Goal: Task Accomplishment & Management: Manage account settings

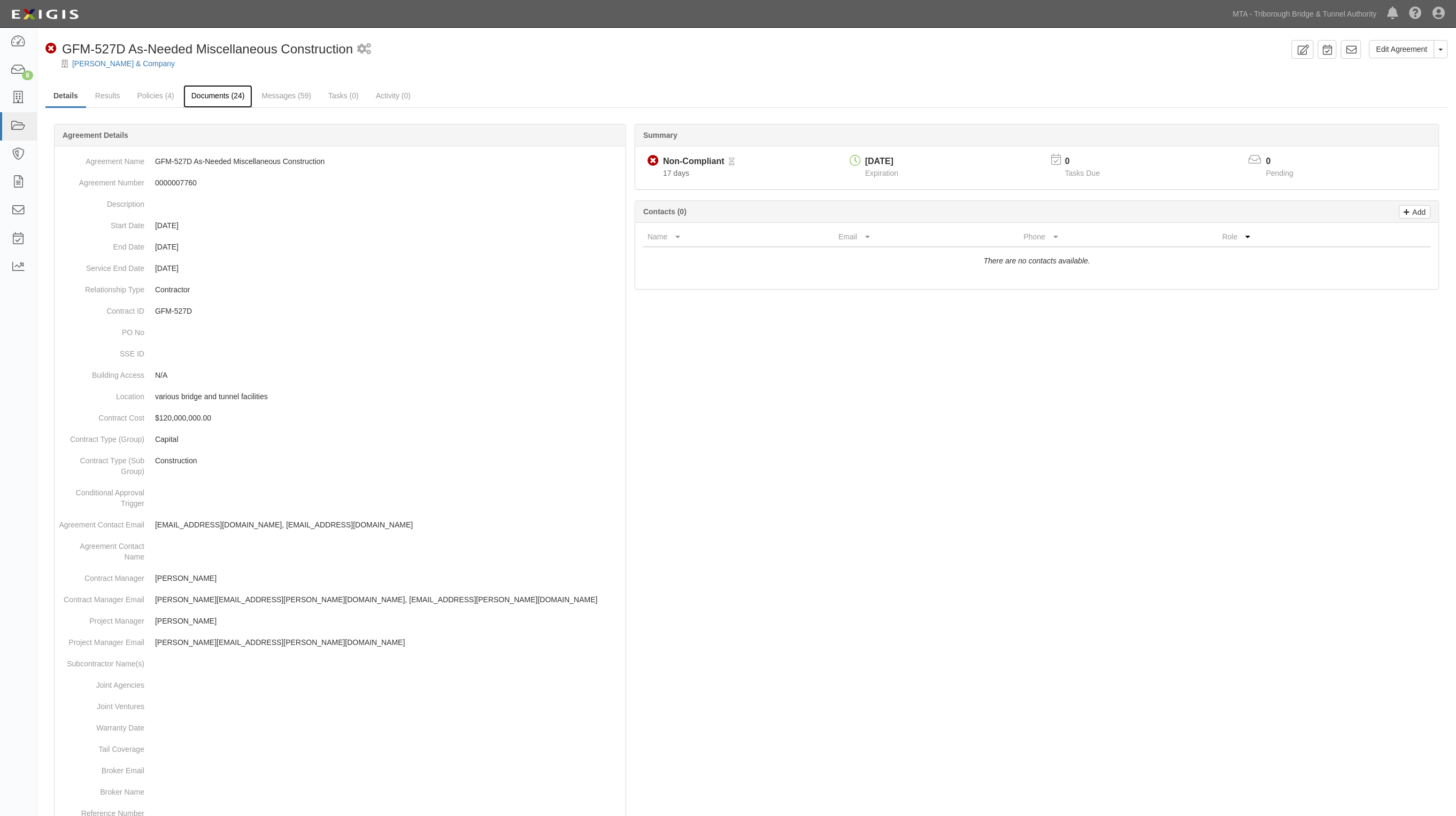
click at [214, 93] on link "Documents (24)" at bounding box center [218, 97] width 69 height 23
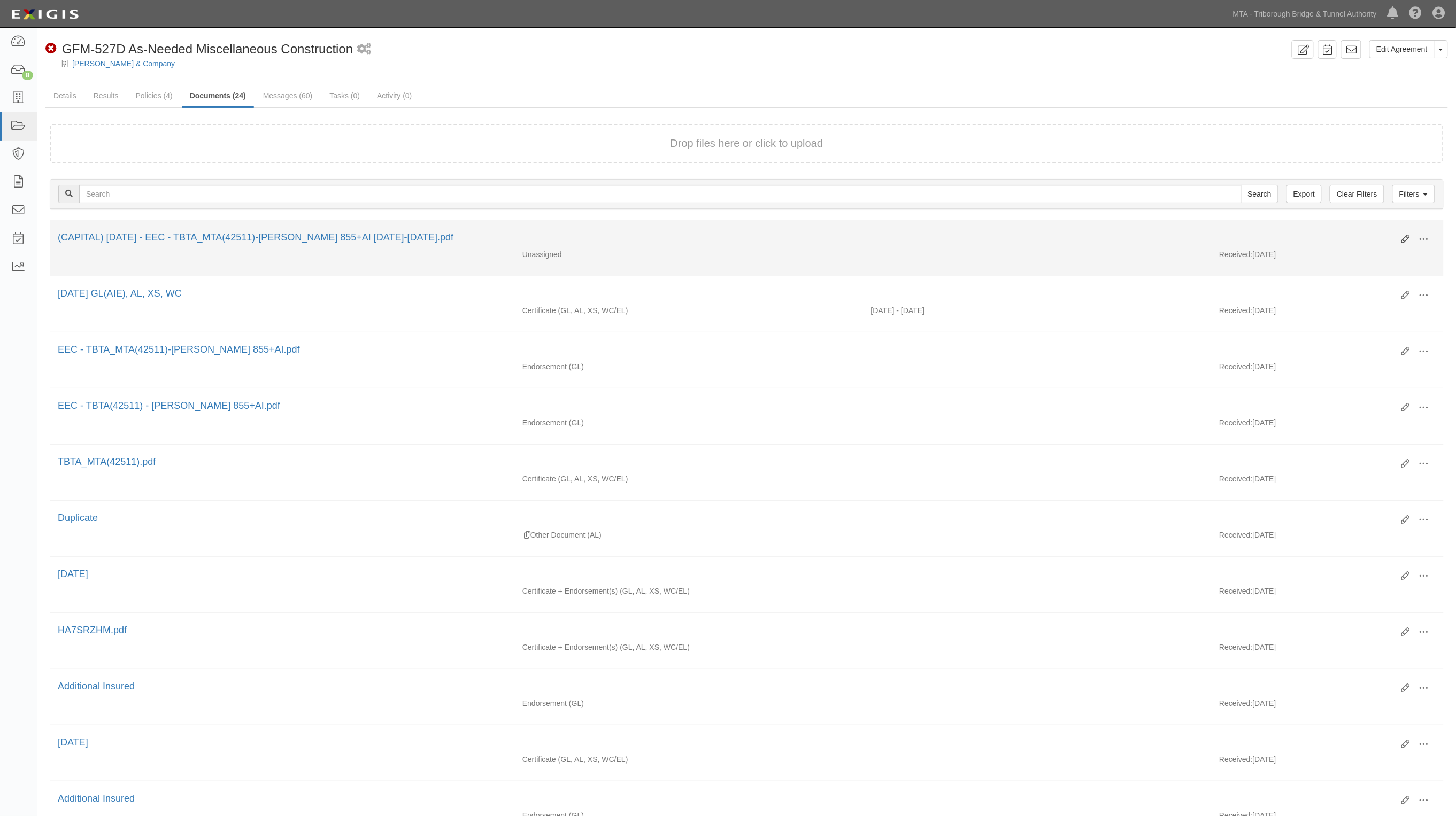
drag, startPoint x: 1402, startPoint y: 230, endPoint x: 1406, endPoint y: 240, distance: 10.8
click at [1405, 239] on div "Edit View View details Archive Delete" at bounding box center [1414, 240] width 42 height 18
click at [1406, 240] on icon at bounding box center [1406, 240] width 8 height 8
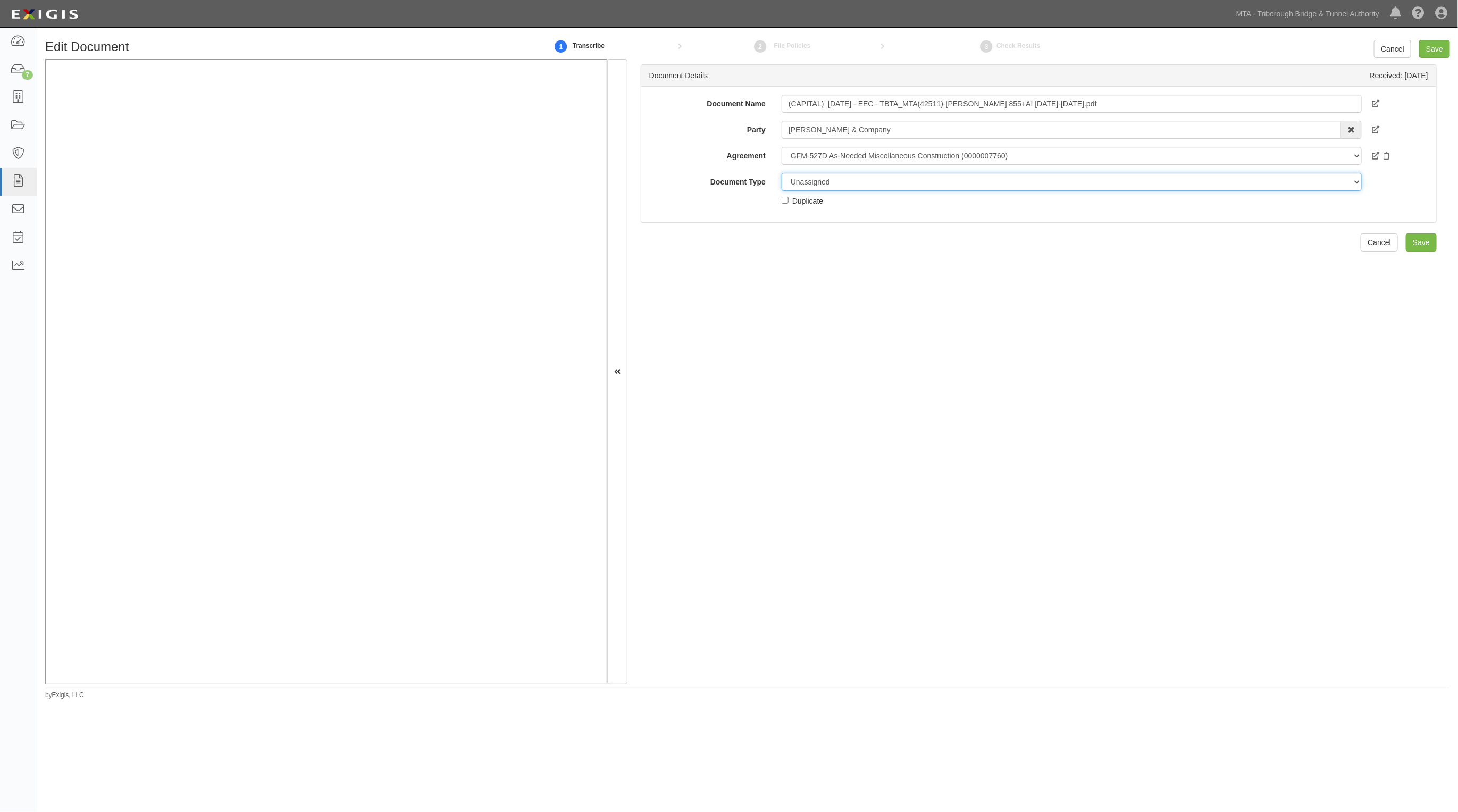
click at [867, 182] on select "Unassigned Binder Cancellation Notice Certificate Contract Endorsement Insuranc…" at bounding box center [1072, 182] width 580 height 18
select select "JunkDetail"
click at [782, 173] on select "Unassigned Binder Cancellation Notice Certificate Contract Endorsement Insuranc…" at bounding box center [1072, 182] width 580 height 18
click at [1431, 46] on input "Save" at bounding box center [1435, 49] width 31 height 18
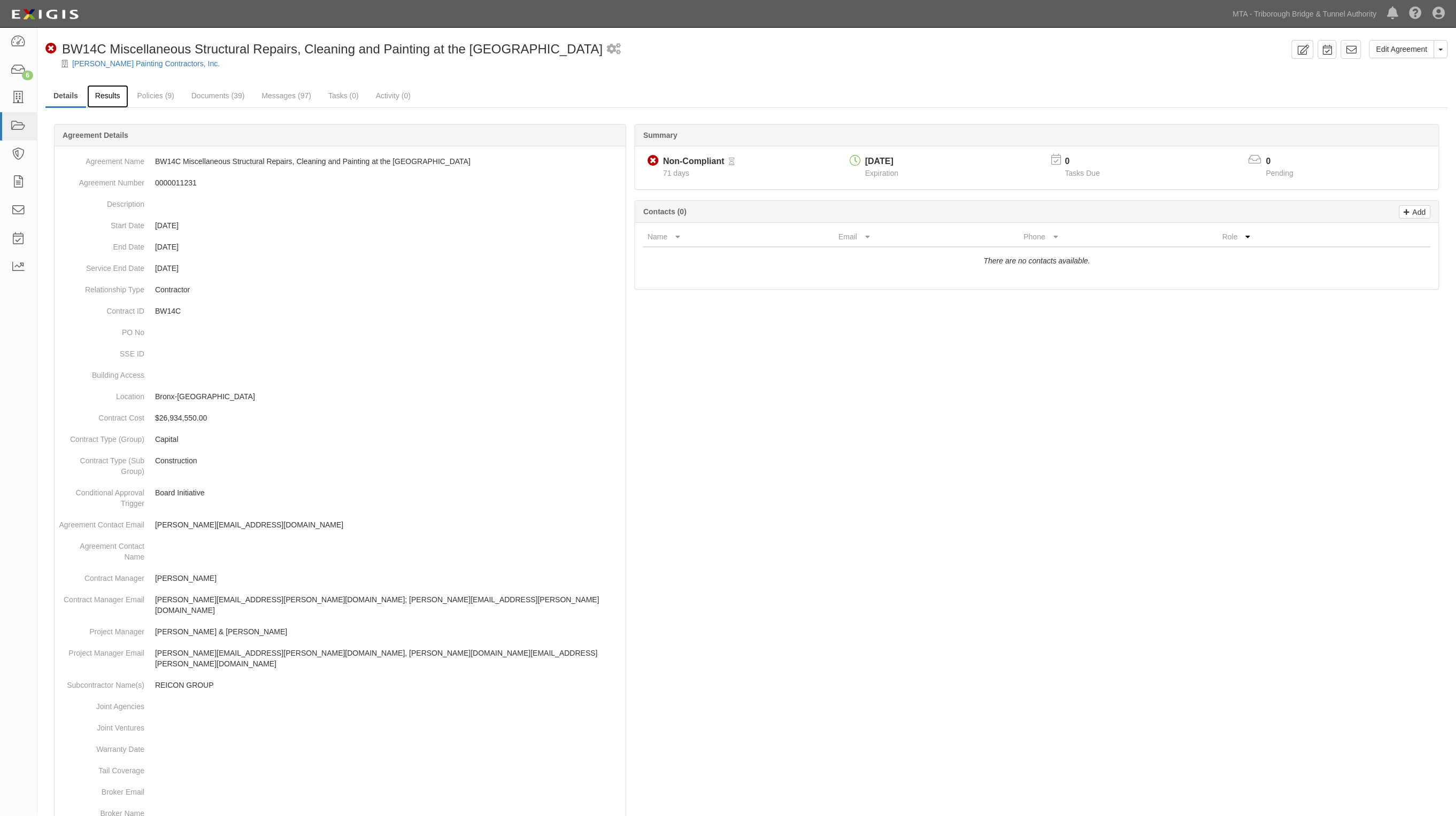
click at [111, 99] on link "Results" at bounding box center [107, 97] width 41 height 23
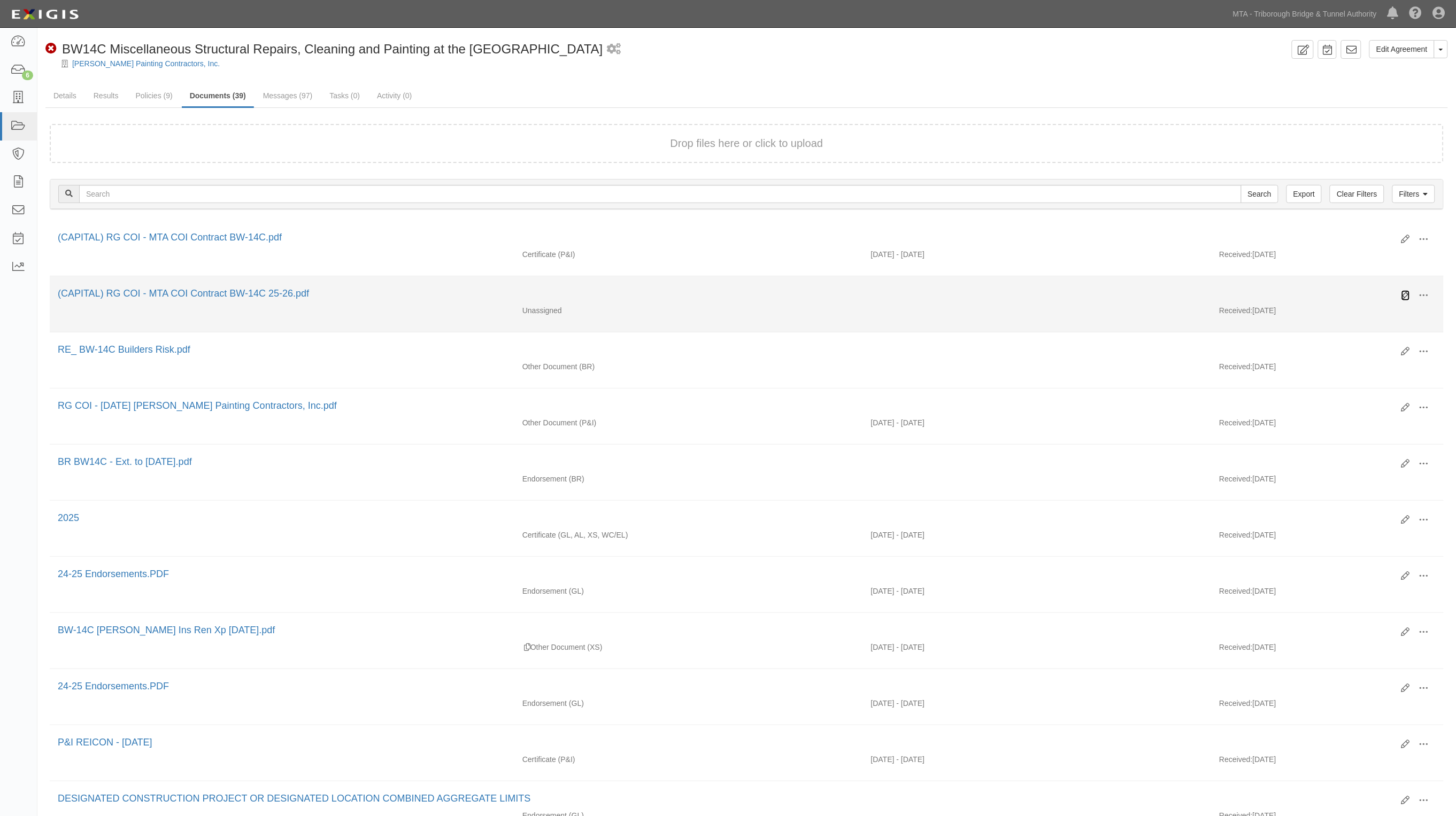
click at [1406, 292] on icon at bounding box center [1406, 296] width 8 height 8
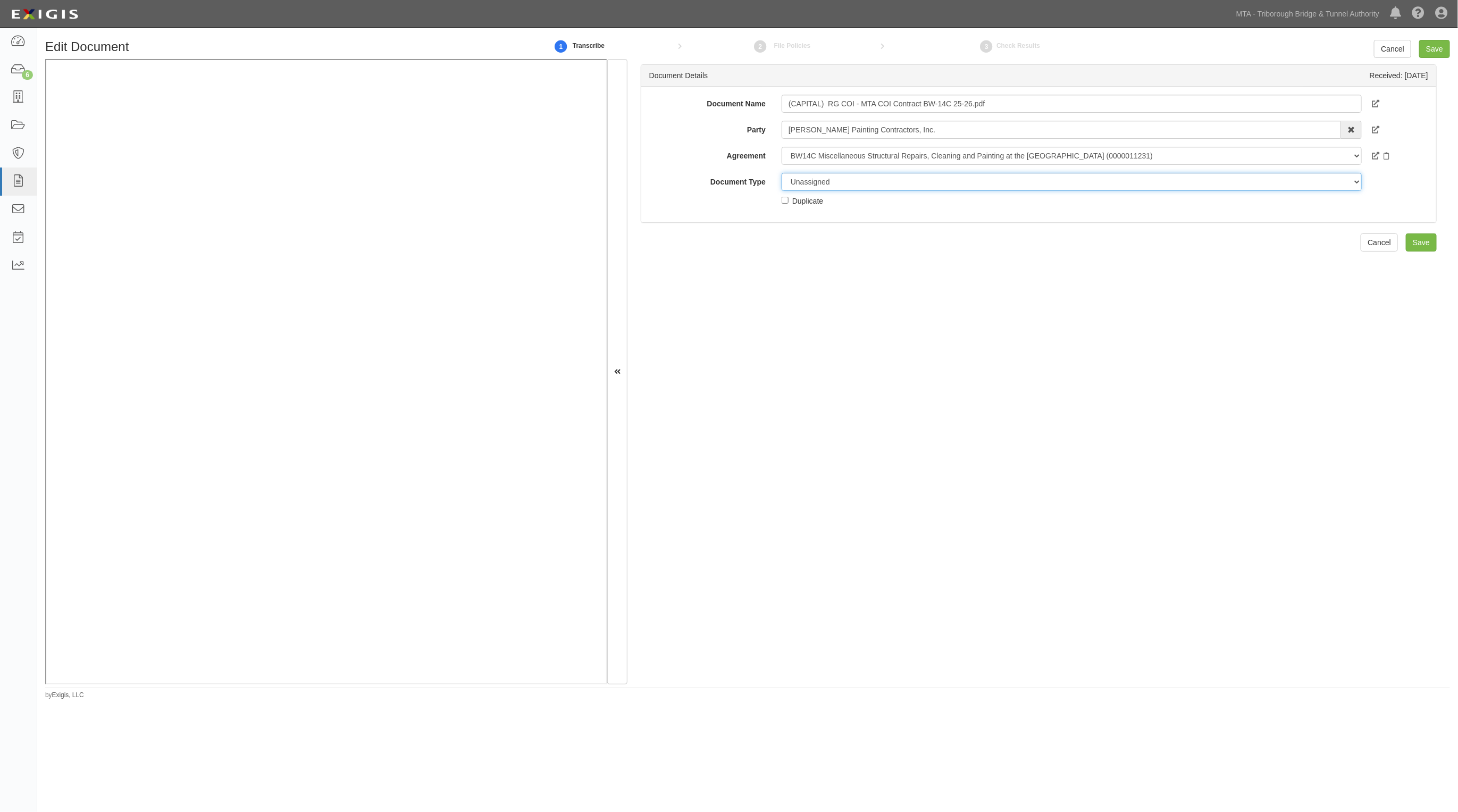
click at [807, 185] on select "Unassigned Binder Cancellation Notice Certificate Contract Endorsement Insuranc…" at bounding box center [1072, 182] width 580 height 18
select select "JunkDetail"
click at [782, 173] on select "Unassigned Binder Cancellation Notice Certificate Contract Endorsement Insuranc…" at bounding box center [1072, 182] width 580 height 18
click at [1437, 46] on input "Save" at bounding box center [1435, 49] width 31 height 18
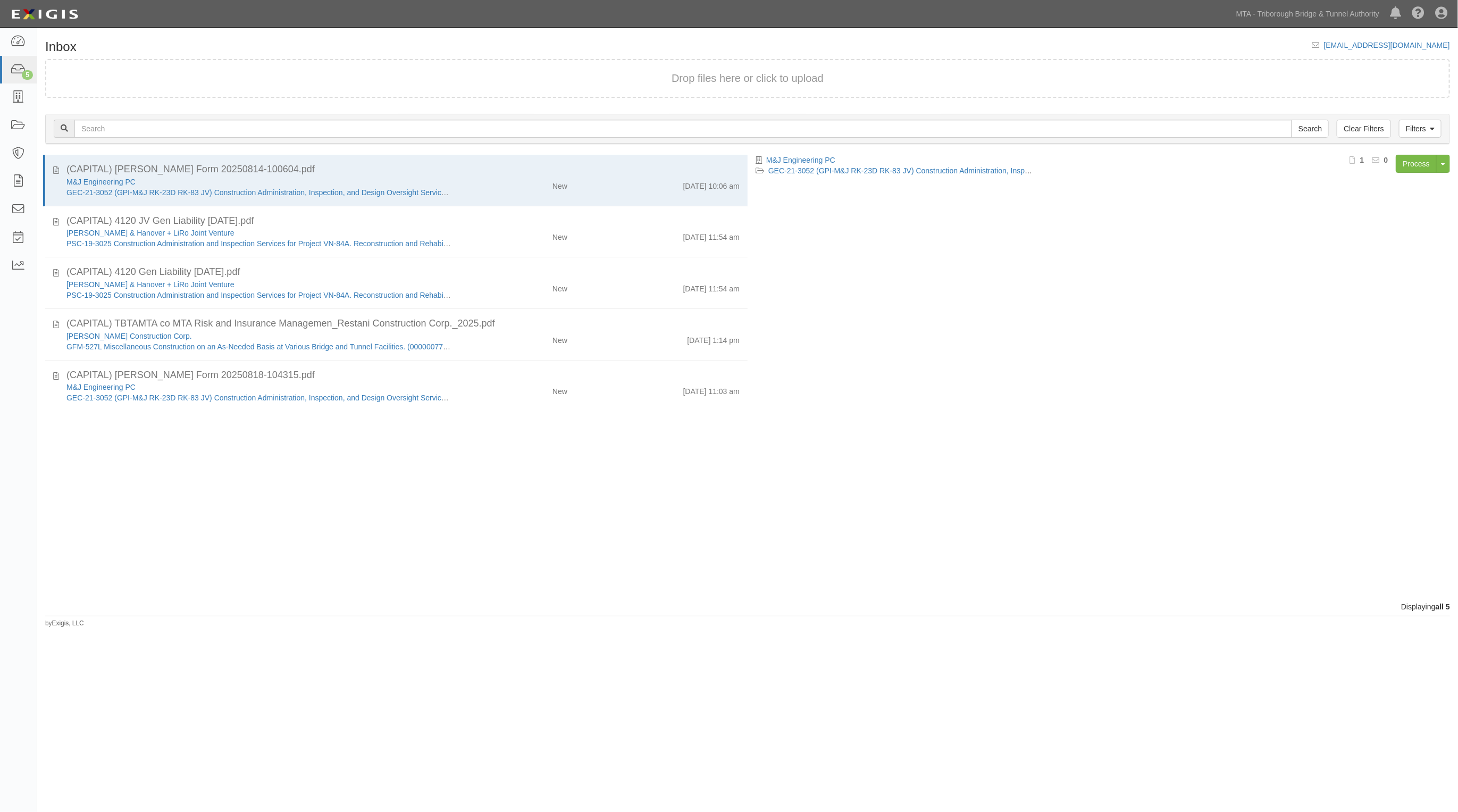
drag, startPoint x: 145, startPoint y: 400, endPoint x: 127, endPoint y: 415, distance: 23.4
click at [117, 426] on div "(CAPITAL) [PERSON_NAME] Form 20250814-100604.pdf M&J Engineering PC GEC-21-3052…" at bounding box center [392, 378] width 710 height 447
drag, startPoint x: 510, startPoint y: 509, endPoint x: 500, endPoint y: 509, distance: 10.0
click at [509, 509] on div "(CAPITAL) ACORD Form 20250814-100604.pdf M&J Engineering PC GEC-21-3052 (GPI-M&…" at bounding box center [392, 378] width 710 height 447
click at [469, 482] on div "(CAPITAL) [PERSON_NAME] Form 20250814-100604.pdf M&J Engineering PC GEC-21-3052…" at bounding box center [392, 378] width 710 height 447
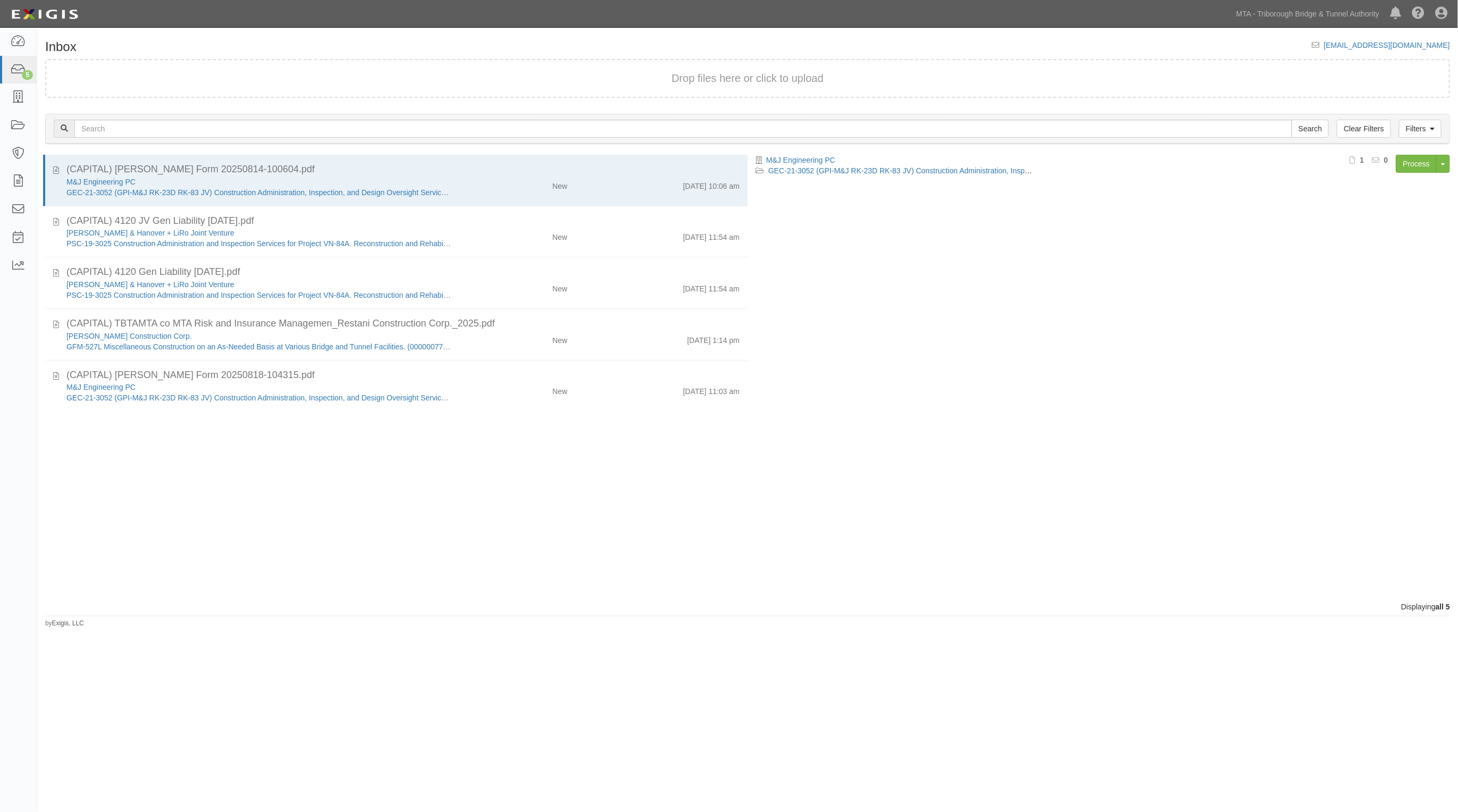
click at [905, 638] on div "Inbox inbox@mtabt.complianz.com Drop files here or click to upload Filters Clea…" at bounding box center [729, 397] width 1458 height 731
click at [315, 599] on div "(CAPITAL) [PERSON_NAME] Form 20250814-100604.pdf M&J Engineering PC GEC-21-3052…" at bounding box center [392, 378] width 710 height 447
